Goal: Transaction & Acquisition: Obtain resource

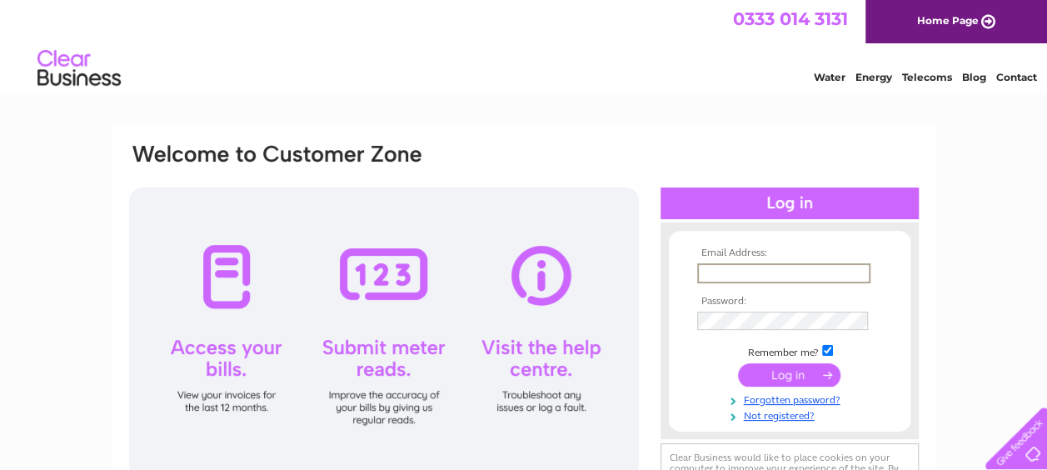
drag, startPoint x: 0, startPoint y: 0, endPoint x: 719, endPoint y: 267, distance: 767.0
click at [719, 267] on input "text" at bounding box center [783, 273] width 173 height 20
type input "janette.mackenzie@yahoo.co.uk"
click at [793, 379] on input "submit" at bounding box center [789, 373] width 102 height 23
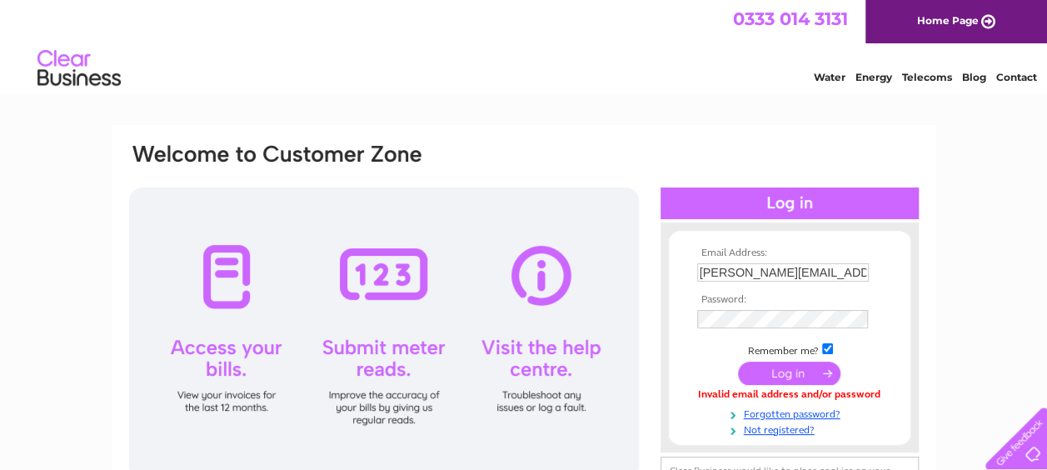
click at [791, 373] on input "submit" at bounding box center [789, 373] width 102 height 23
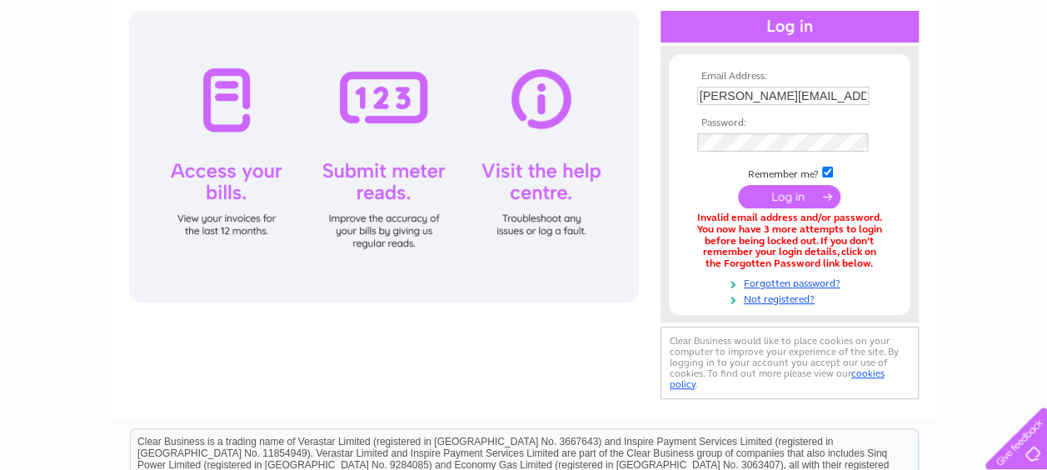
scroll to position [199, 0]
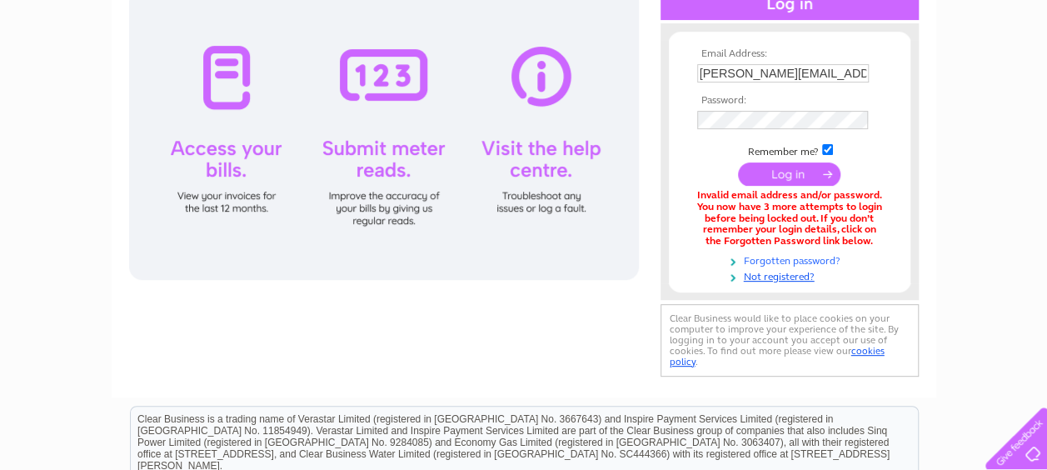
click at [785, 262] on link "Forgotten password?" at bounding box center [791, 260] width 189 height 16
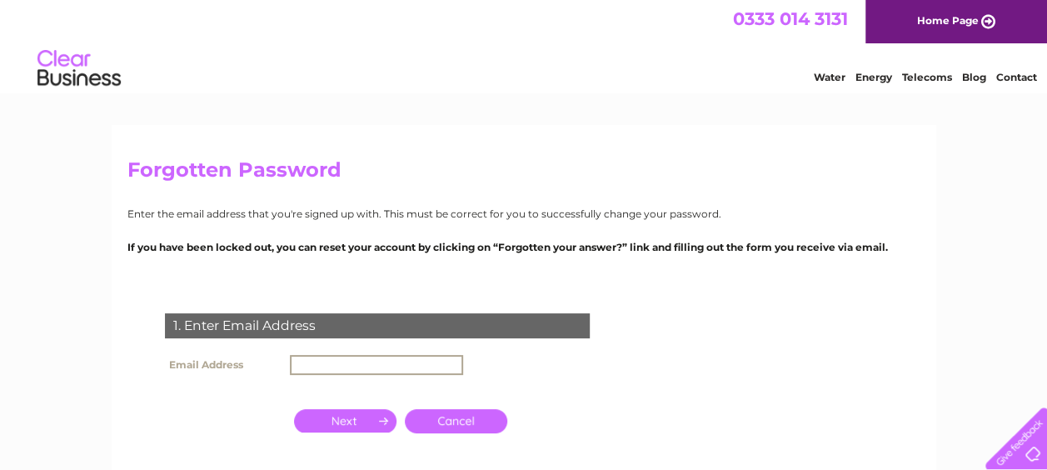
click at [326, 369] on input "text" at bounding box center [376, 365] width 173 height 20
type input "janette.mackenzie@yahoo.co.uk"
click at [347, 418] on input "button" at bounding box center [345, 418] width 102 height 23
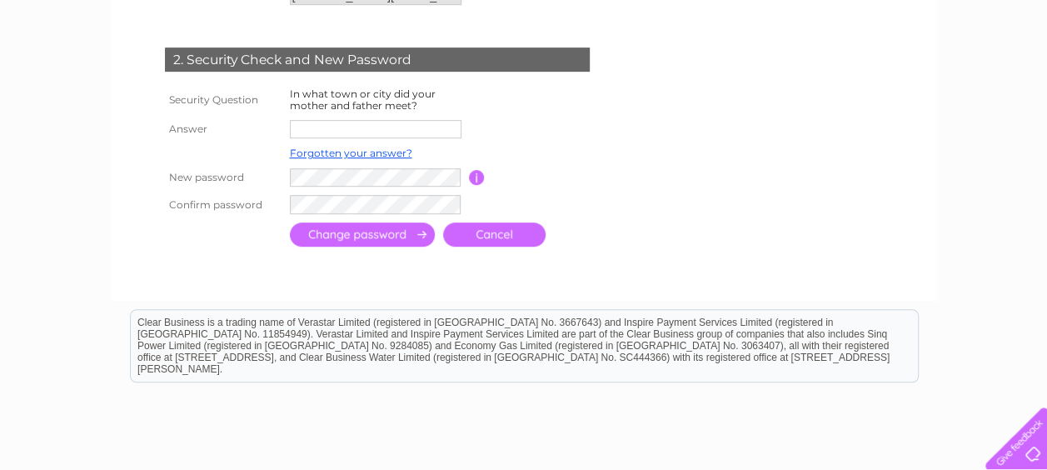
scroll to position [377, 0]
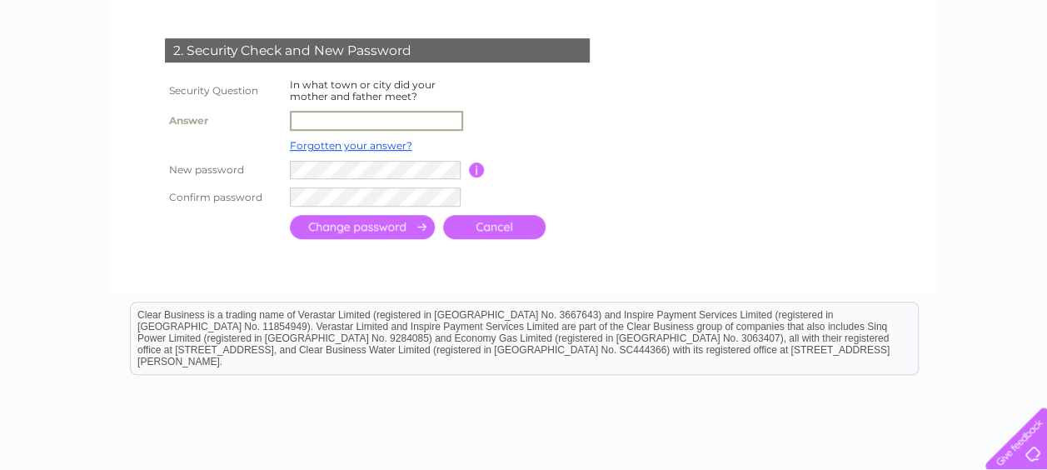
click at [315, 119] on input "text" at bounding box center [376, 121] width 173 height 20
type input "Paisley"
click at [358, 225] on input "submit" at bounding box center [362, 228] width 145 height 24
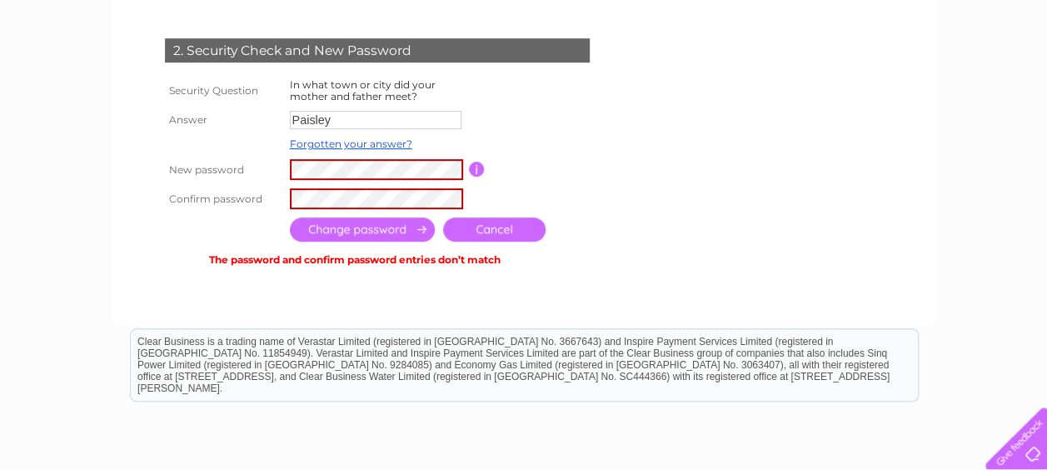
click at [362, 233] on input "submit" at bounding box center [362, 229] width 145 height 24
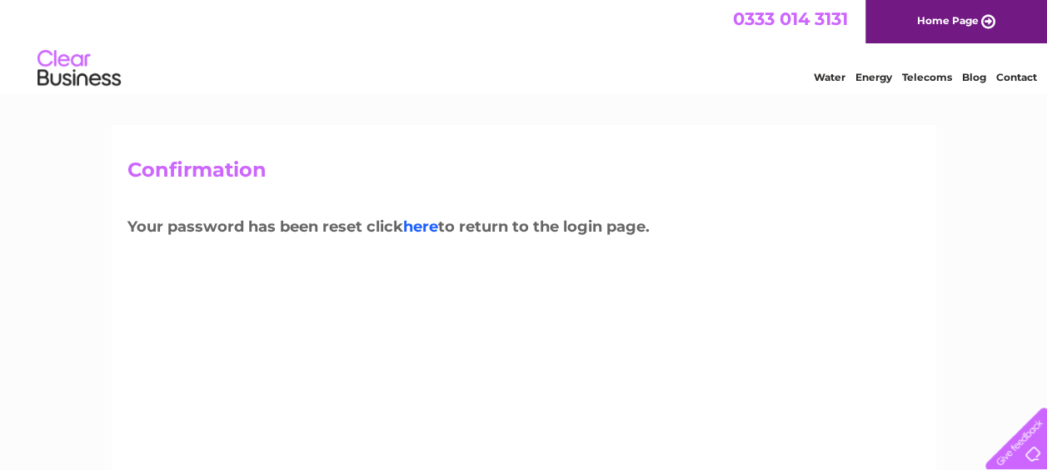
click at [431, 231] on link "here" at bounding box center [420, 226] width 35 height 18
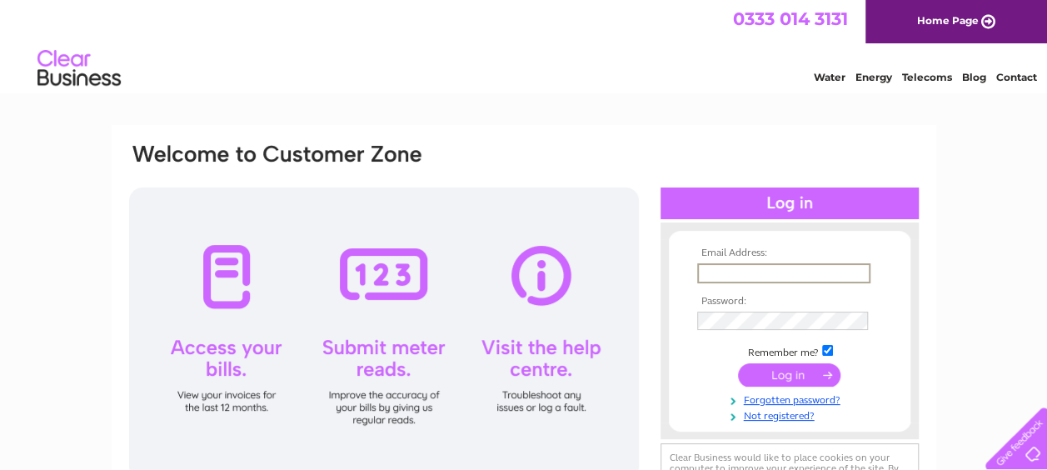
click at [730, 275] on input "text" at bounding box center [783, 273] width 173 height 20
type input "janette.mackenzie@yahoo.co.uk"
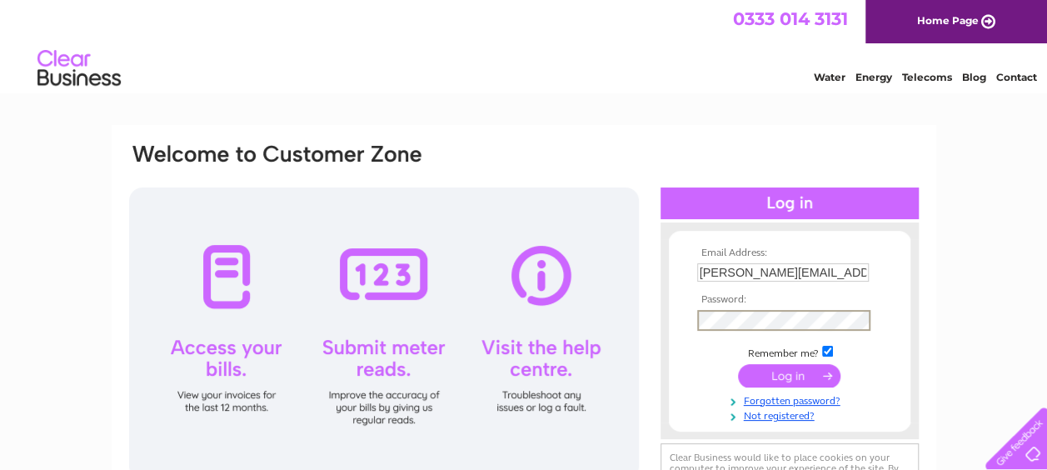
click at [785, 373] on input "submit" at bounding box center [789, 375] width 102 height 23
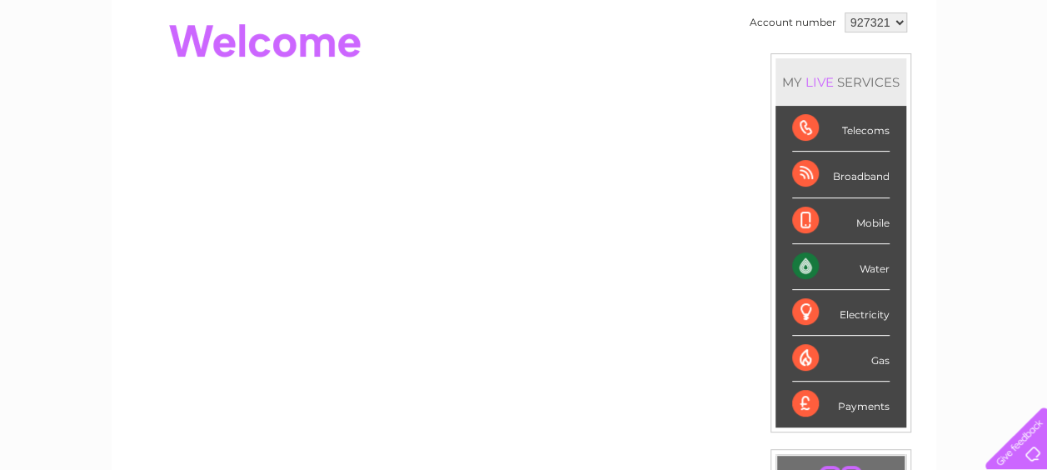
scroll to position [22, 0]
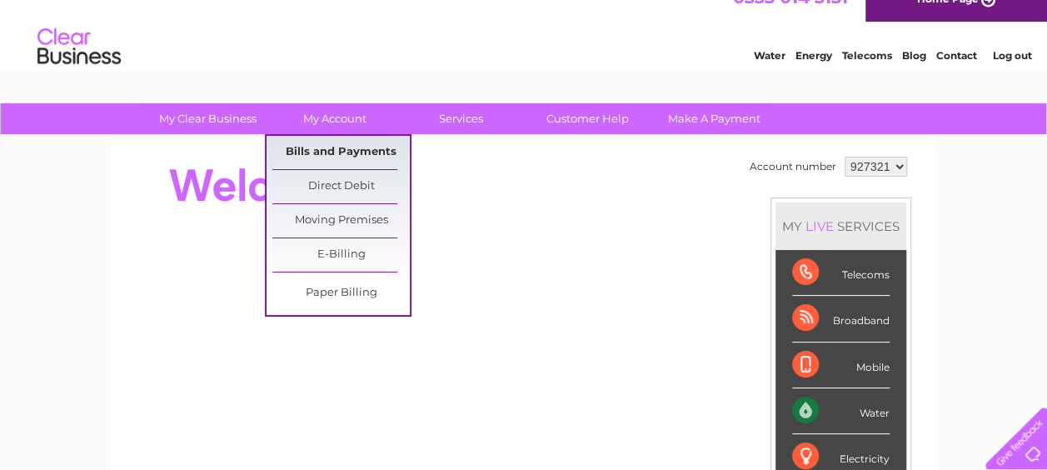
click at [332, 153] on link "Bills and Payments" at bounding box center [340, 152] width 137 height 33
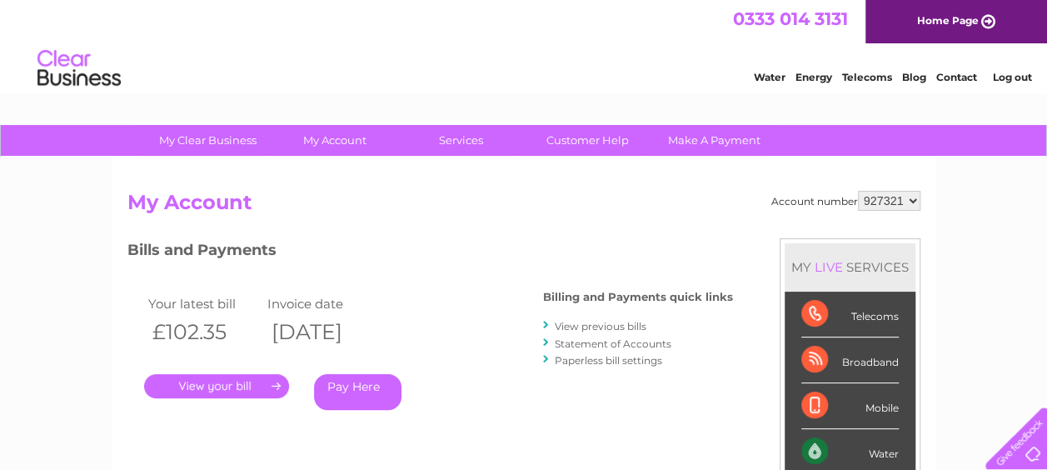
click at [590, 328] on link "View previous bills" at bounding box center [601, 326] width 92 height 12
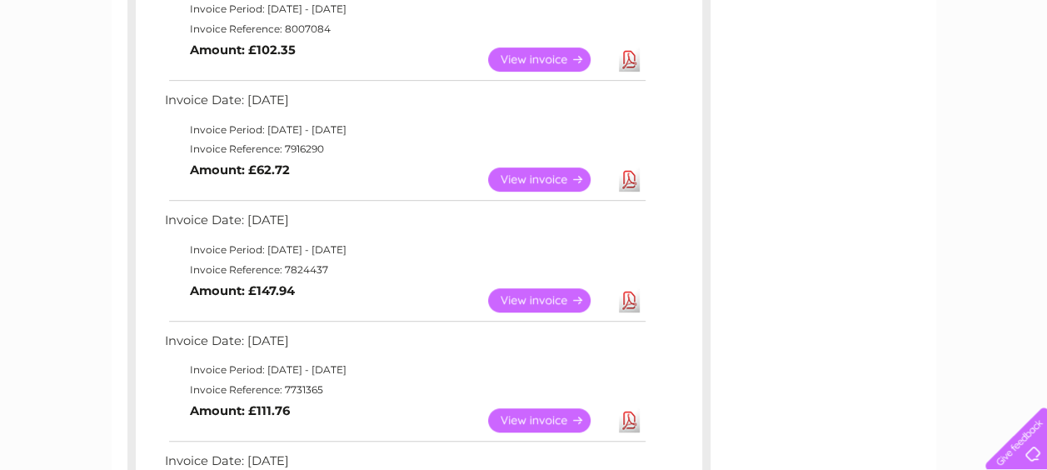
scroll to position [377, 0]
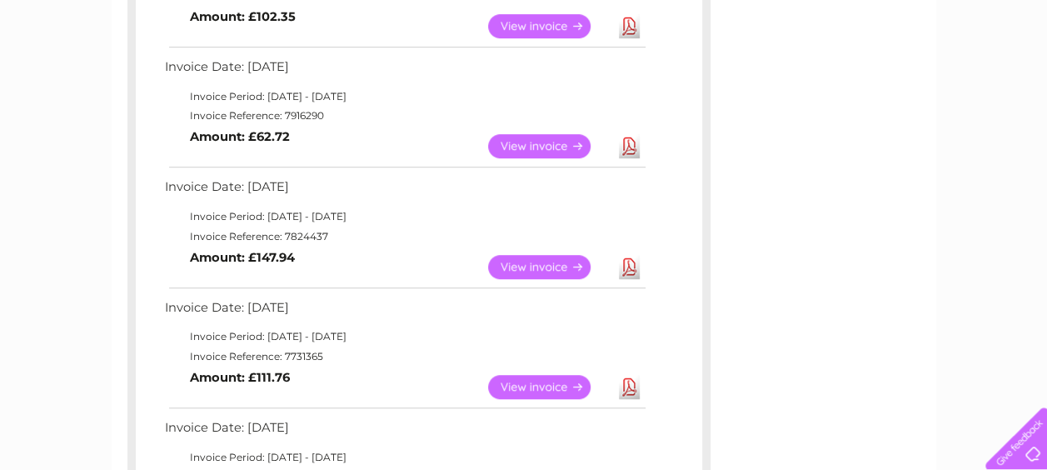
click at [628, 267] on link "Download" at bounding box center [629, 267] width 21 height 24
click at [630, 140] on link "Download" at bounding box center [629, 146] width 21 height 24
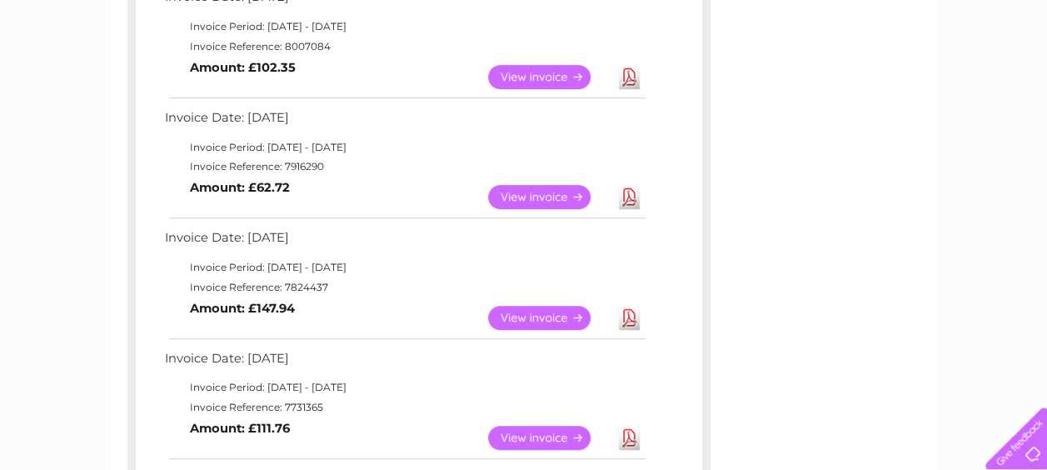
scroll to position [311, 0]
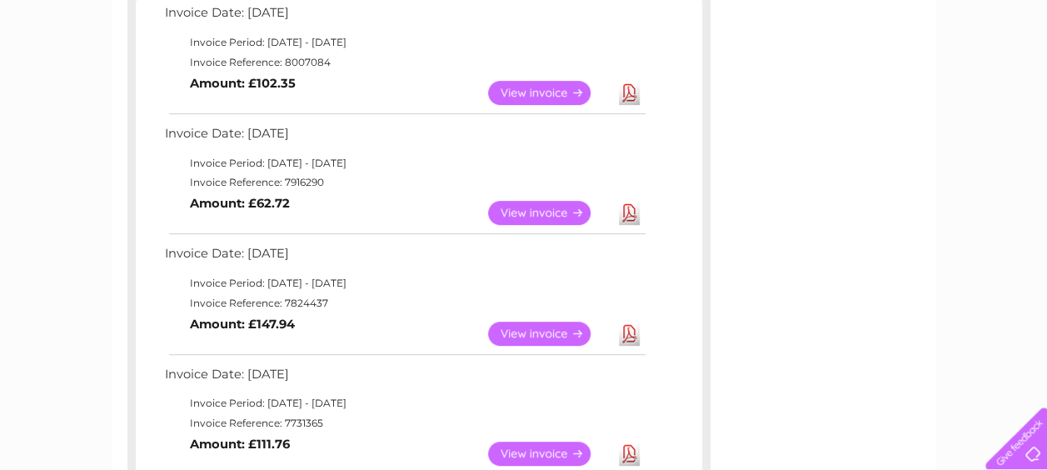
click at [628, 92] on link "Download" at bounding box center [629, 93] width 21 height 24
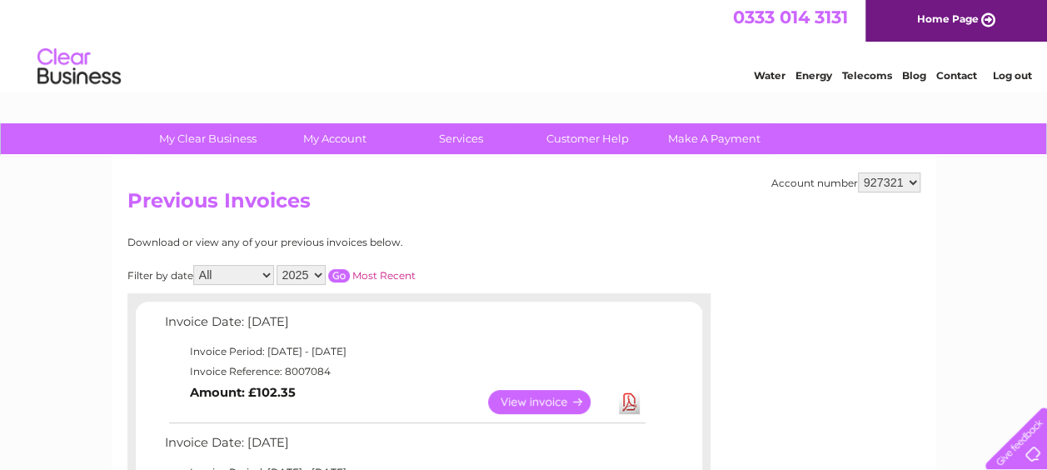
scroll to position [0, 0]
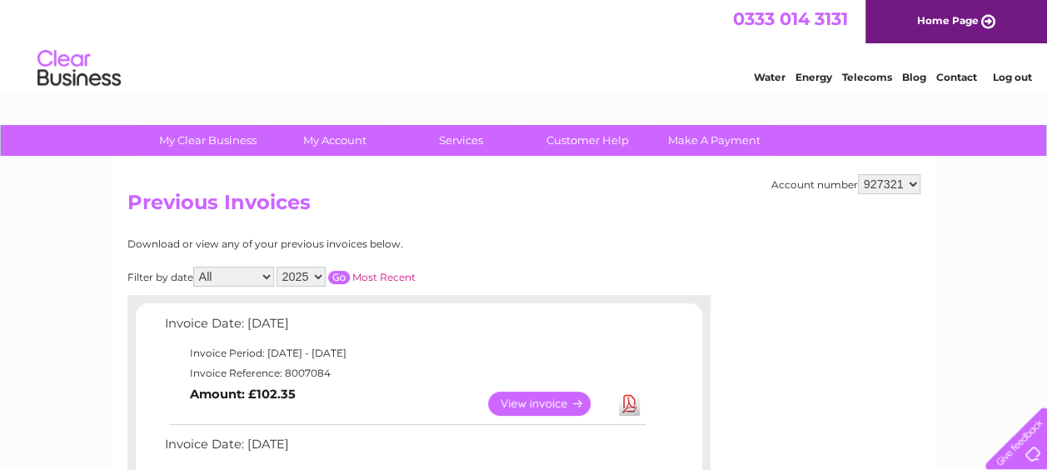
click at [1011, 78] on link "Log out" at bounding box center [1011, 77] width 39 height 12
